Goal: Task Accomplishment & Management: Manage account settings

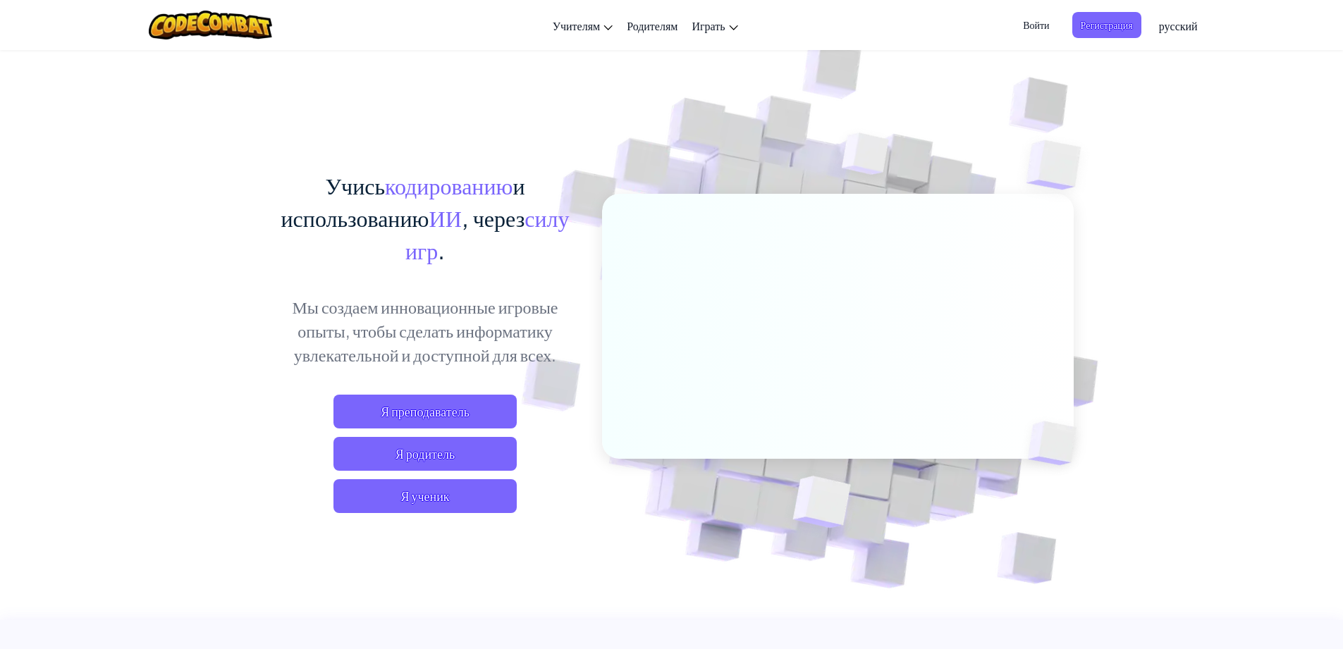
click at [1042, 26] on span "Войти" at bounding box center [1035, 25] width 43 height 26
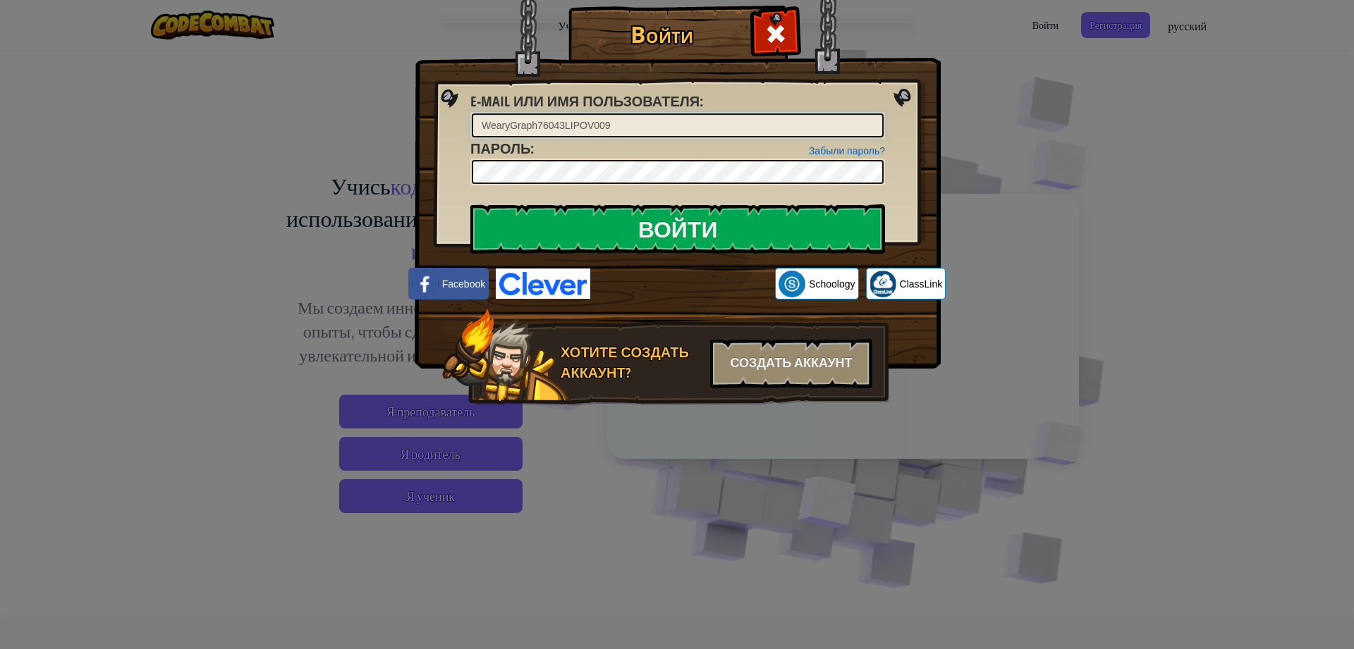
drag, startPoint x: 626, startPoint y: 121, endPoint x: 563, endPoint y: 120, distance: 62.7
click at [563, 120] on input "WearyGraph76043LIPOV009" at bounding box center [678, 126] width 412 height 24
type input "WearyGraph76043"
click at [628, 211] on input "Войти" at bounding box center [677, 228] width 415 height 49
